Goal: Information Seeking & Learning: Learn about a topic

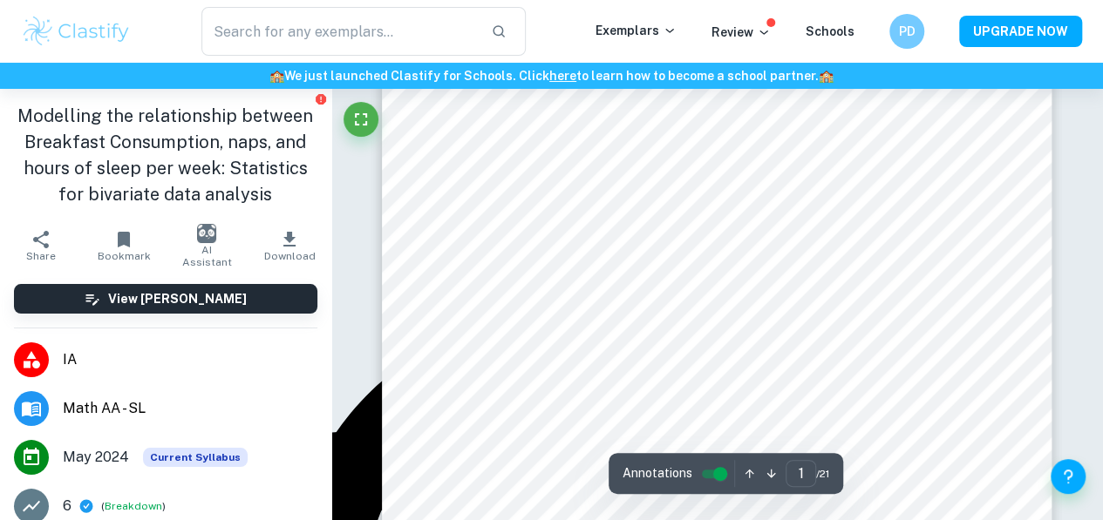
scroll to position [374, 0]
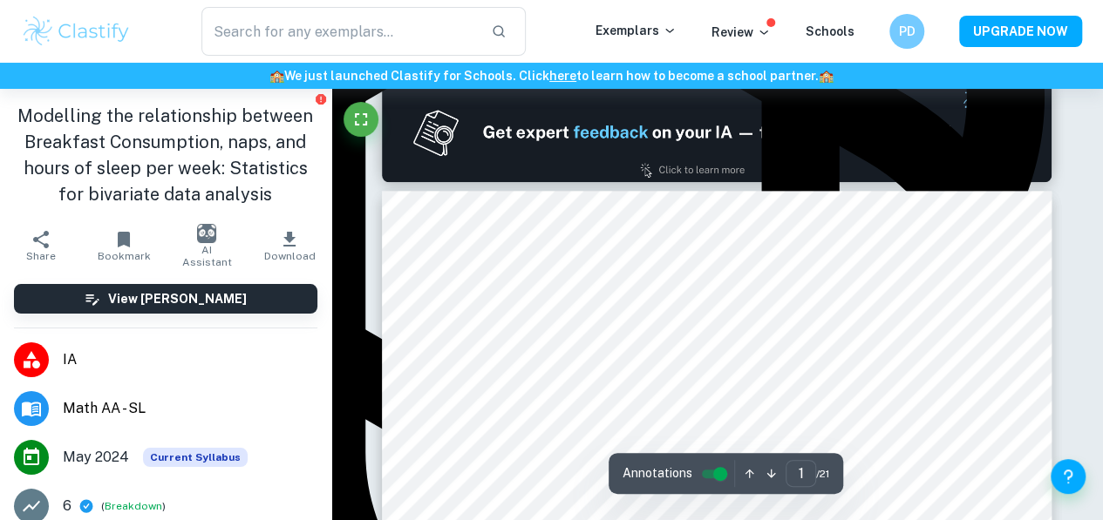
type input "2"
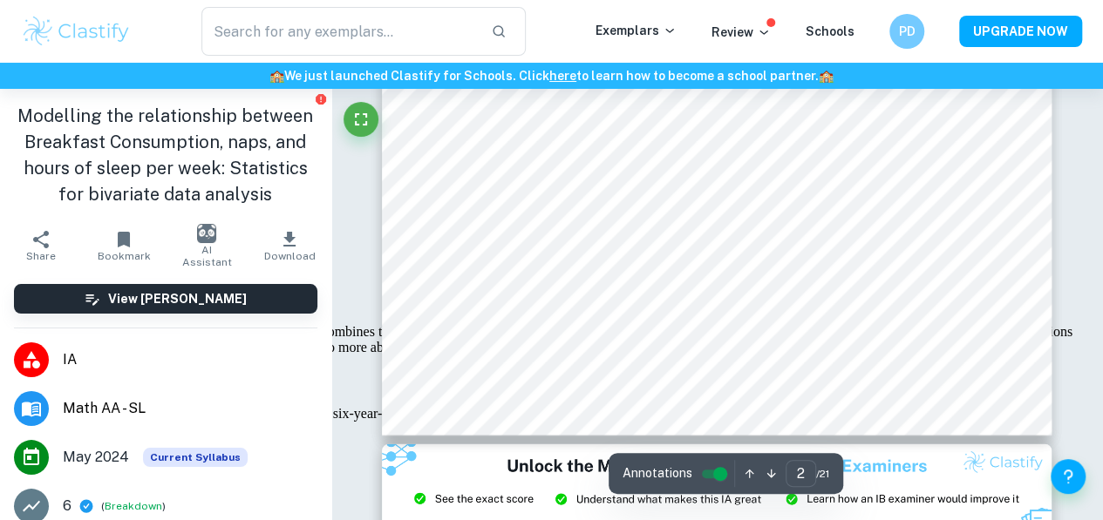
scroll to position [1700, 0]
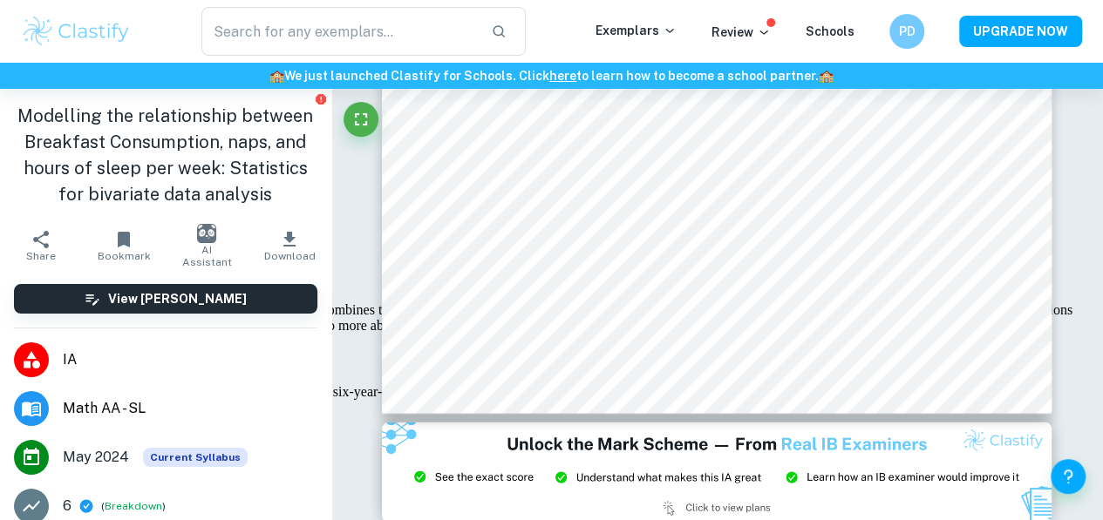
click at [78, 360] on span "IA" at bounding box center [190, 360] width 255 height 21
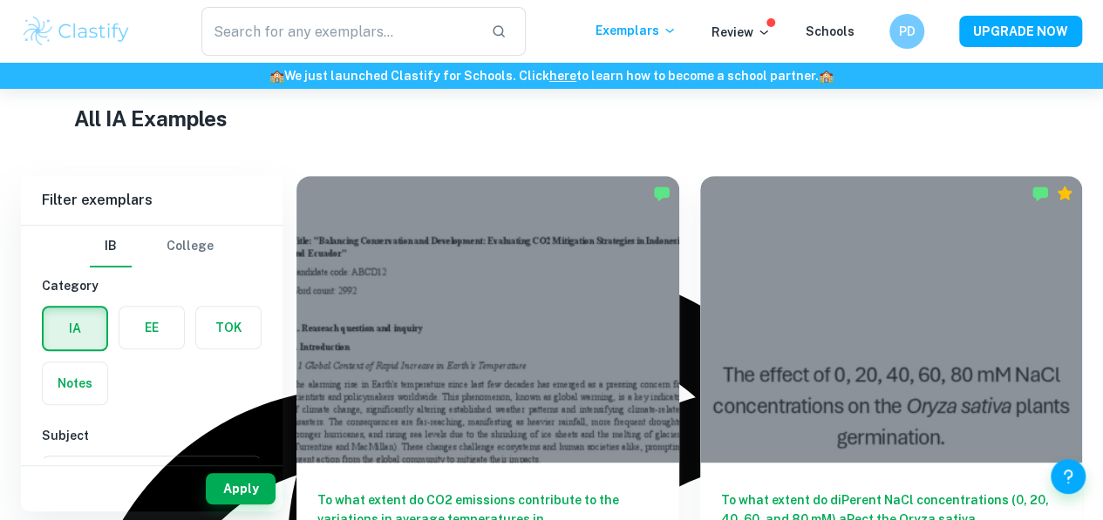
scroll to position [565, 0]
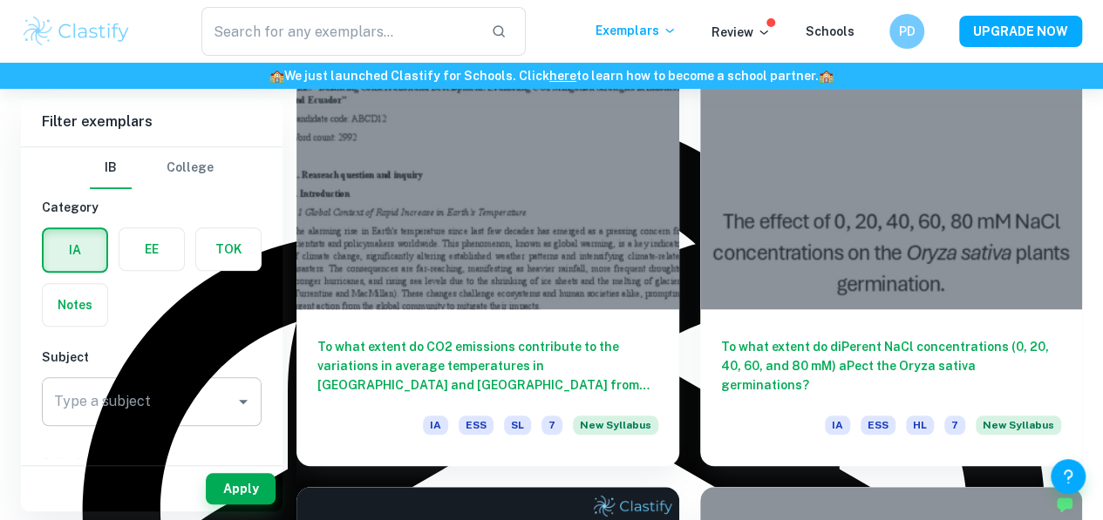
click at [248, 395] on icon "Open" at bounding box center [243, 401] width 21 height 21
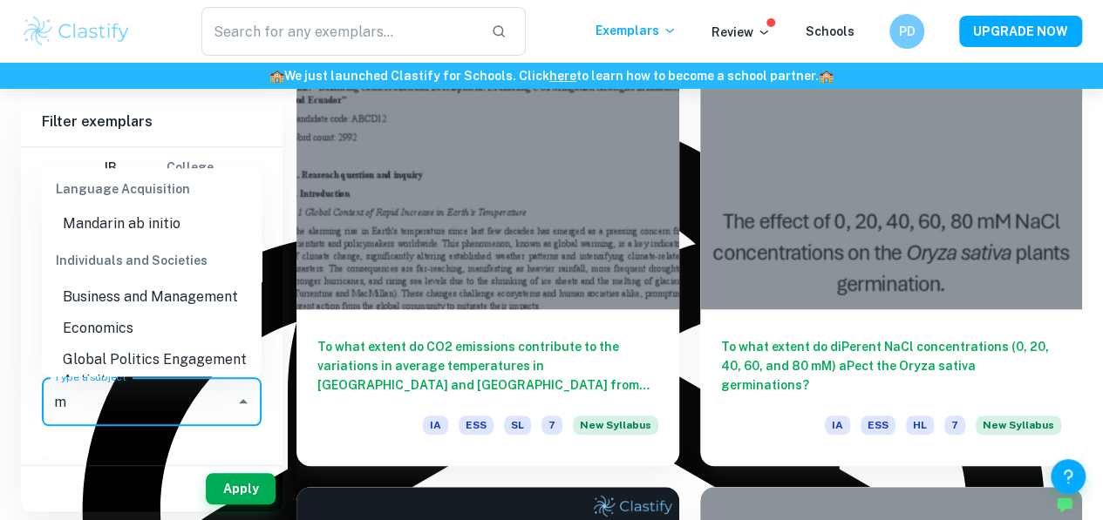
scroll to position [0, 0]
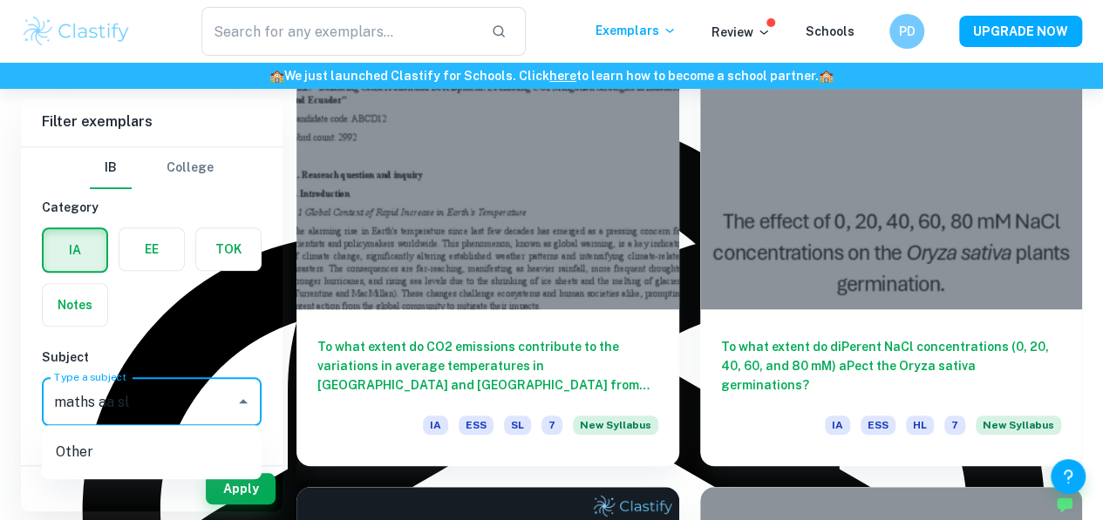
type input "maths aa sl"
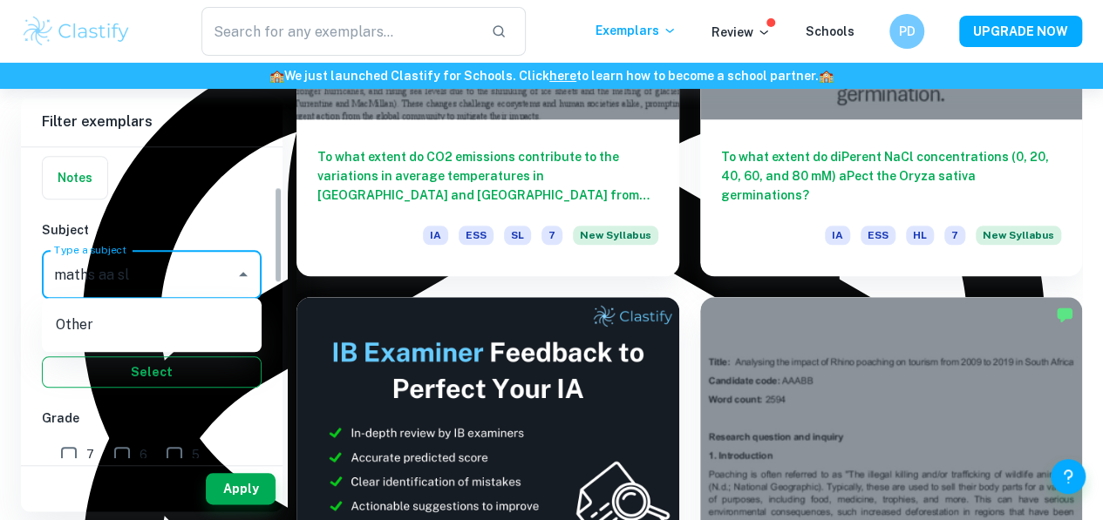
scroll to position [213, 0]
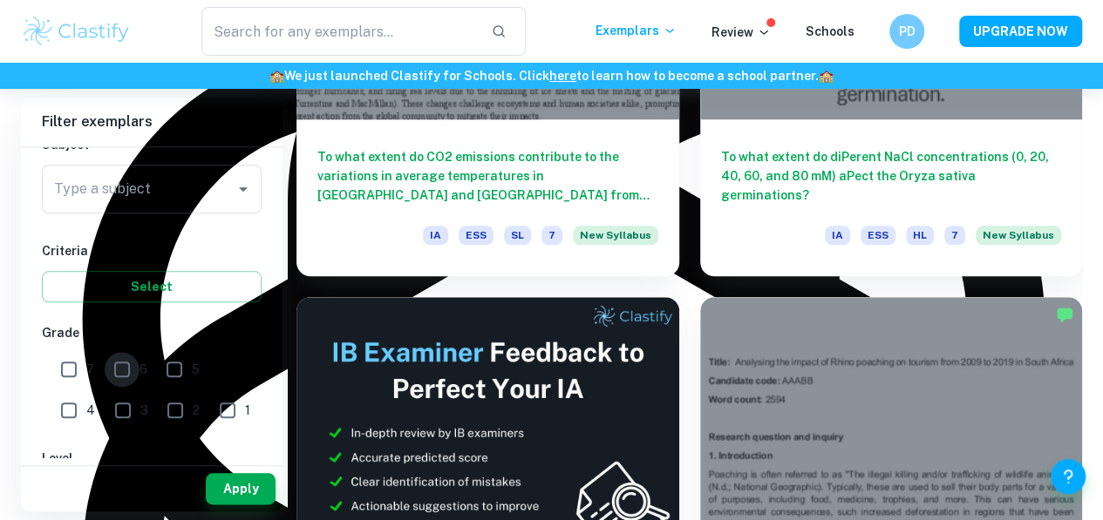
click at [129, 362] on input "6" at bounding box center [122, 369] width 35 height 35
checkbox input "true"
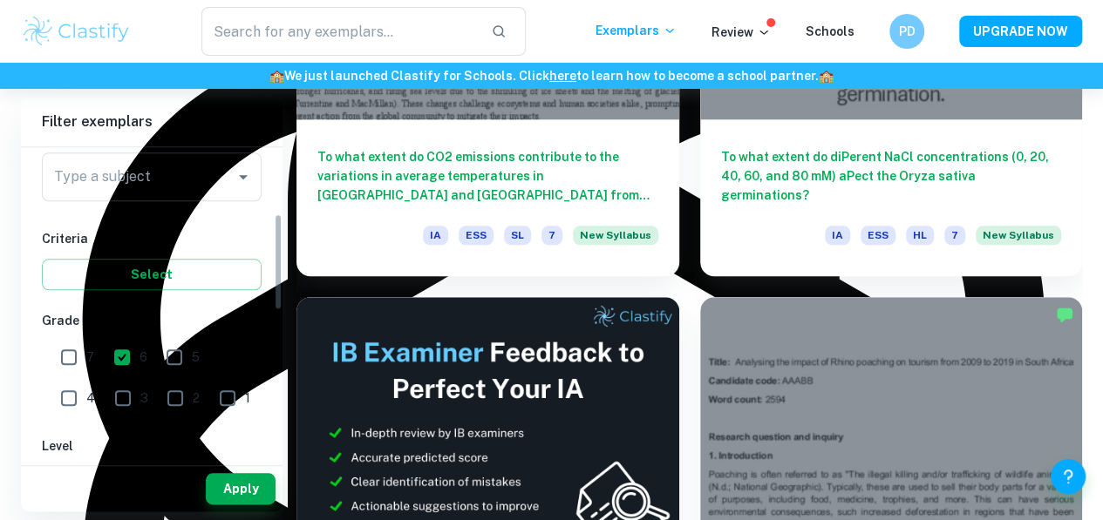
scroll to position [211, 0]
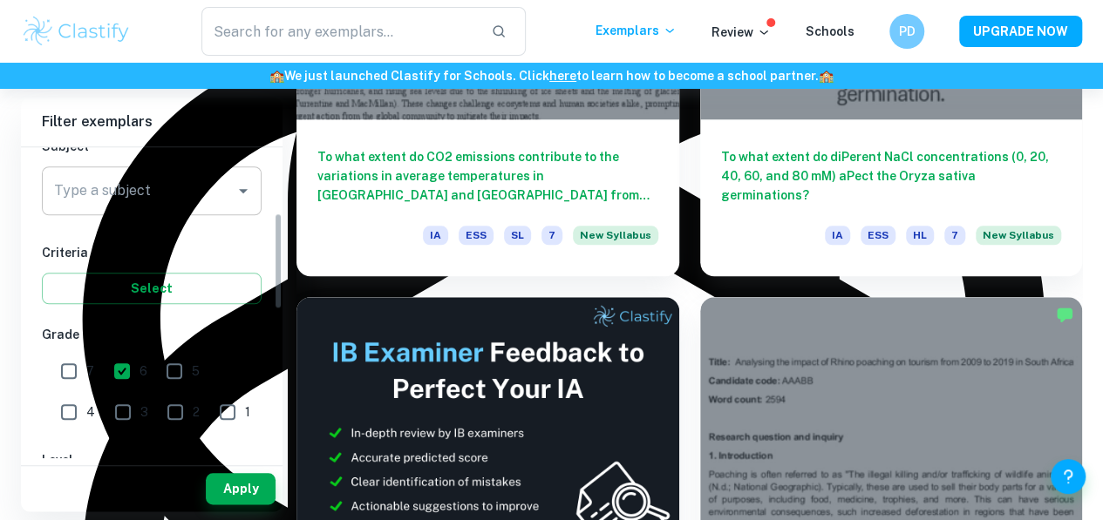
click at [139, 184] on div "Type a subject Type a subject" at bounding box center [152, 190] width 220 height 49
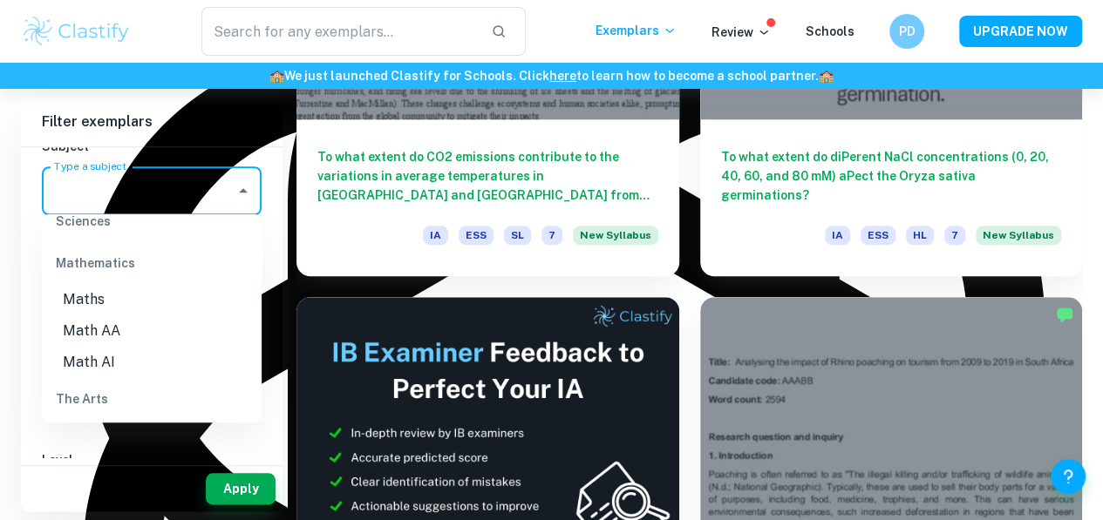
scroll to position [2366, 0]
click at [118, 359] on li "Math AI" at bounding box center [152, 360] width 220 height 31
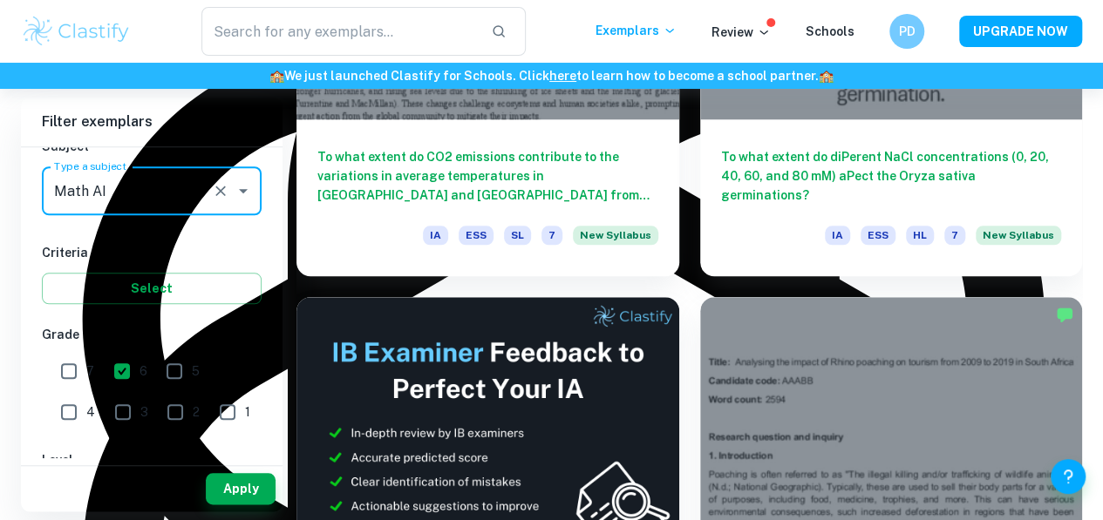
click at [241, 192] on icon "Open" at bounding box center [243, 190] width 21 height 21
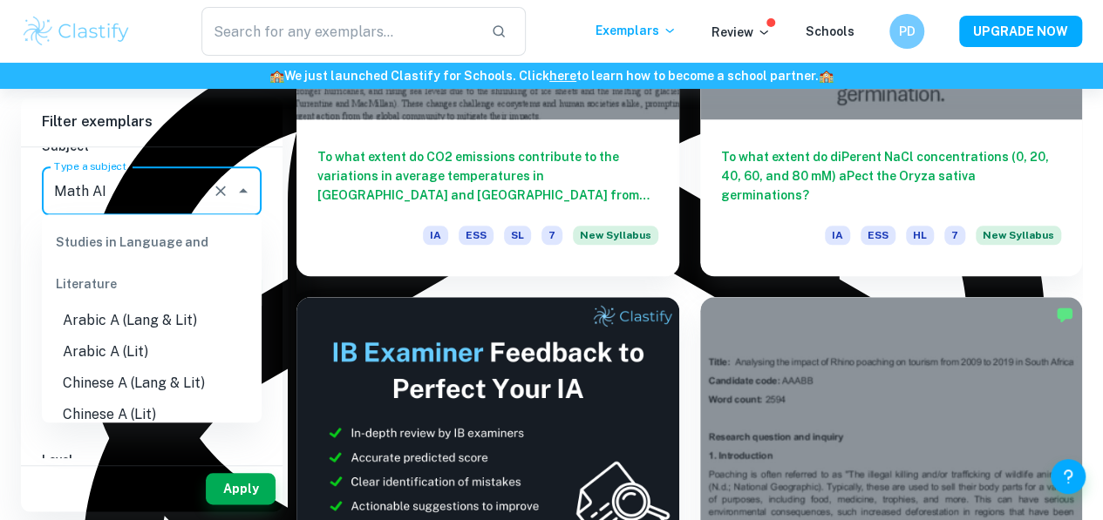
scroll to position [2320, 0]
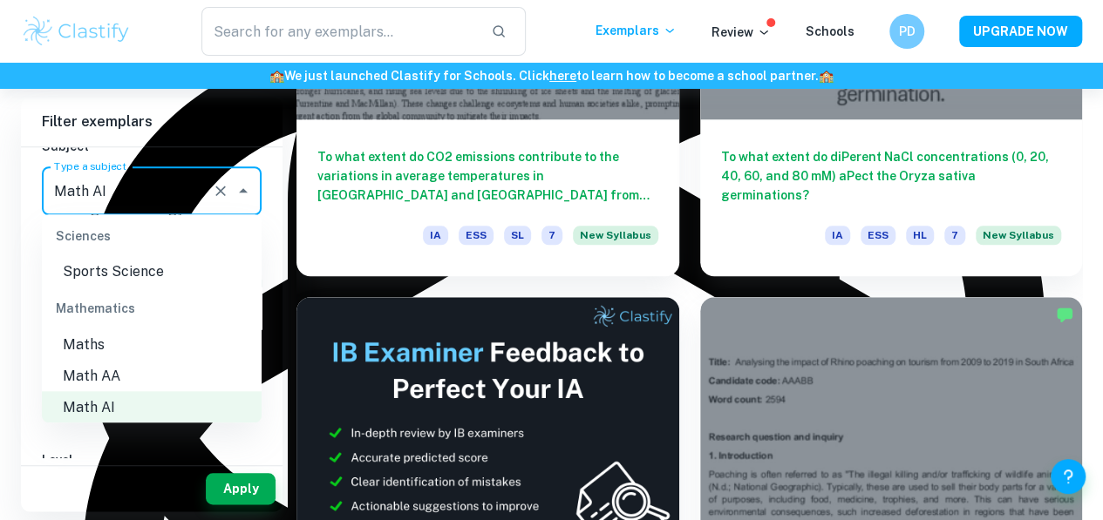
click at [85, 368] on li "Math AA" at bounding box center [152, 375] width 220 height 31
type input "Math AA"
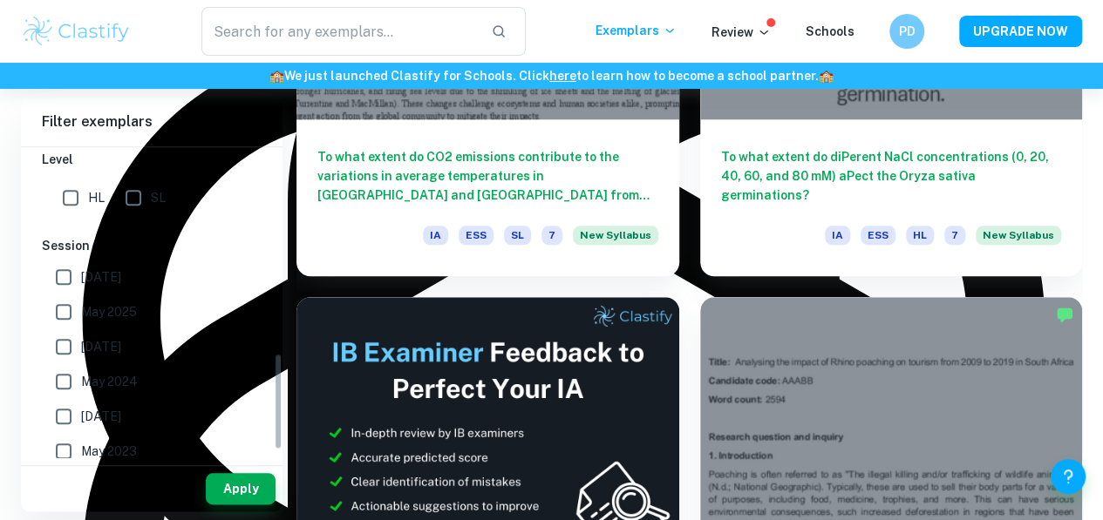
scroll to position [694, 0]
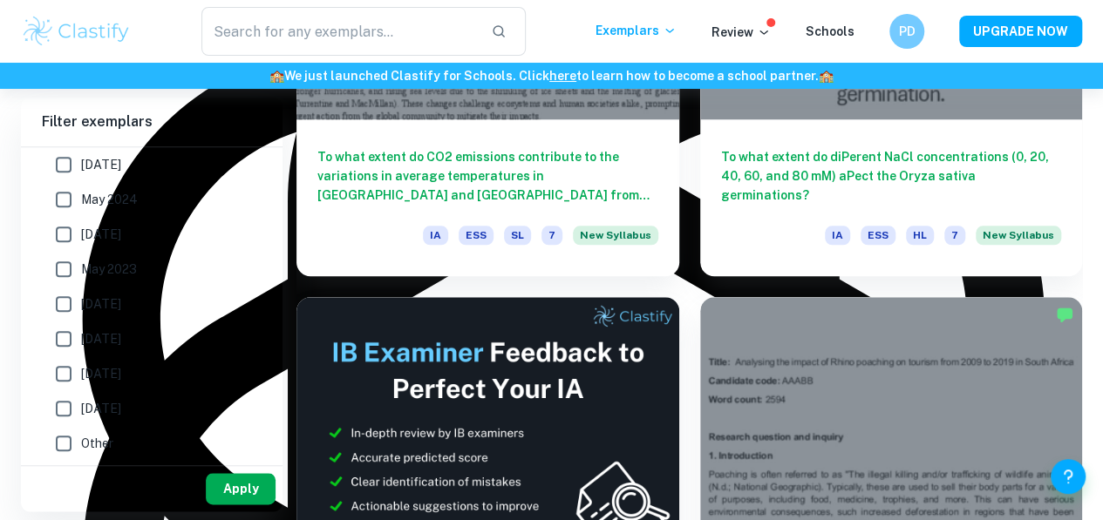
click at [230, 479] on button "Apply" at bounding box center [241, 488] width 70 height 31
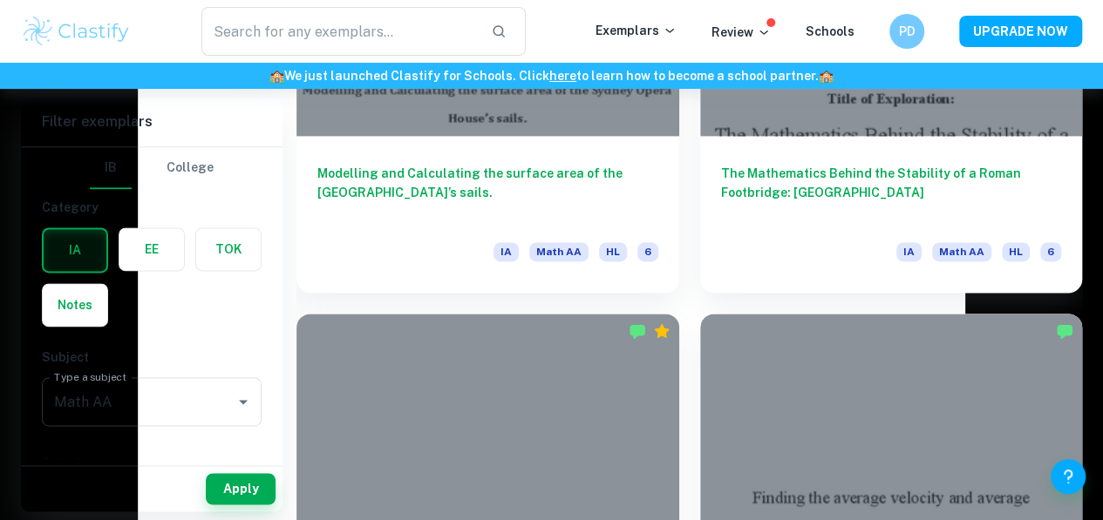
scroll to position [7707, 0]
